Goal: Information Seeking & Learning: Learn about a topic

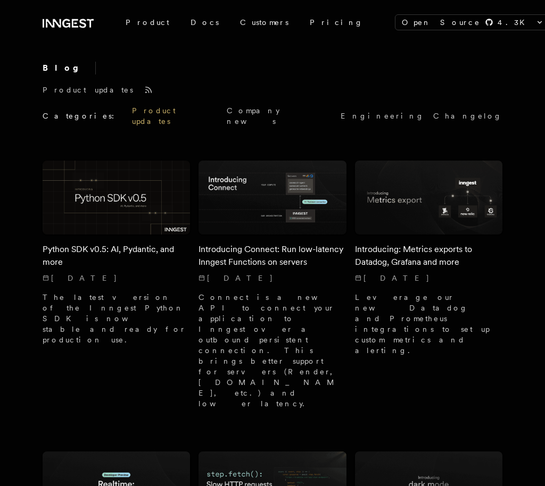
click at [132, 110] on link "Product updates" at bounding box center [175, 115] width 86 height 21
click at [69, 114] on span "Categories:" at bounding box center [83, 116] width 81 height 11
click at [54, 69] on h2 "Blog" at bounding box center [69, 68] width 53 height 13
click at [66, 26] on icon at bounding box center [68, 23] width 51 height 13
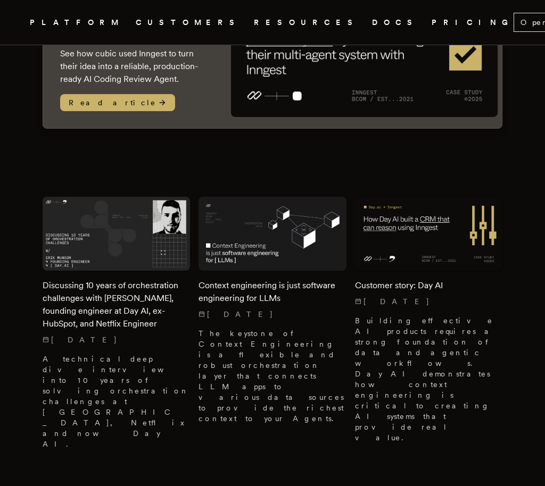
scroll to position [200, 0]
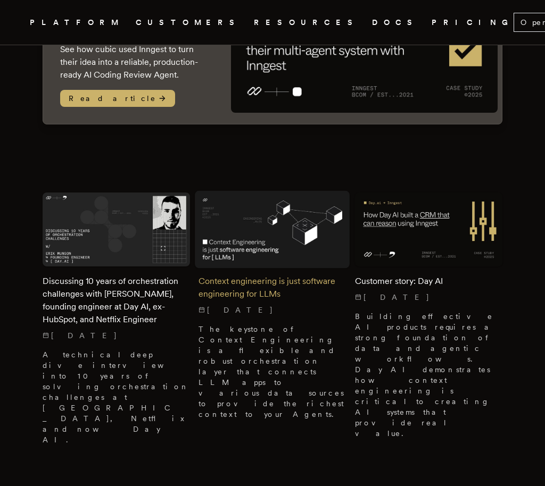
click at [224, 275] on h2 "Context engineering is just software engineering for LLMs" at bounding box center [271, 288] width 147 height 26
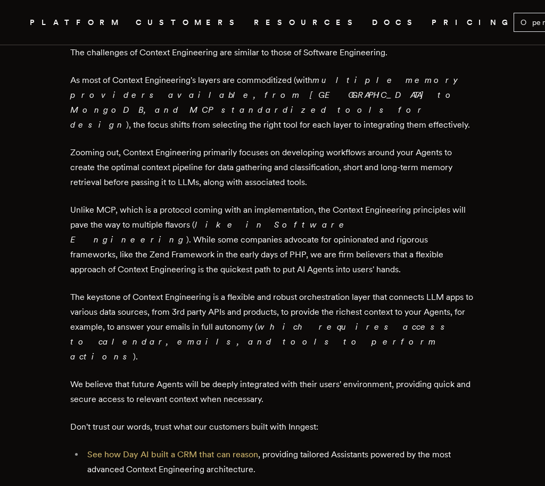
scroll to position [1569, 0]
